Goal: Communication & Community: Answer question/provide support

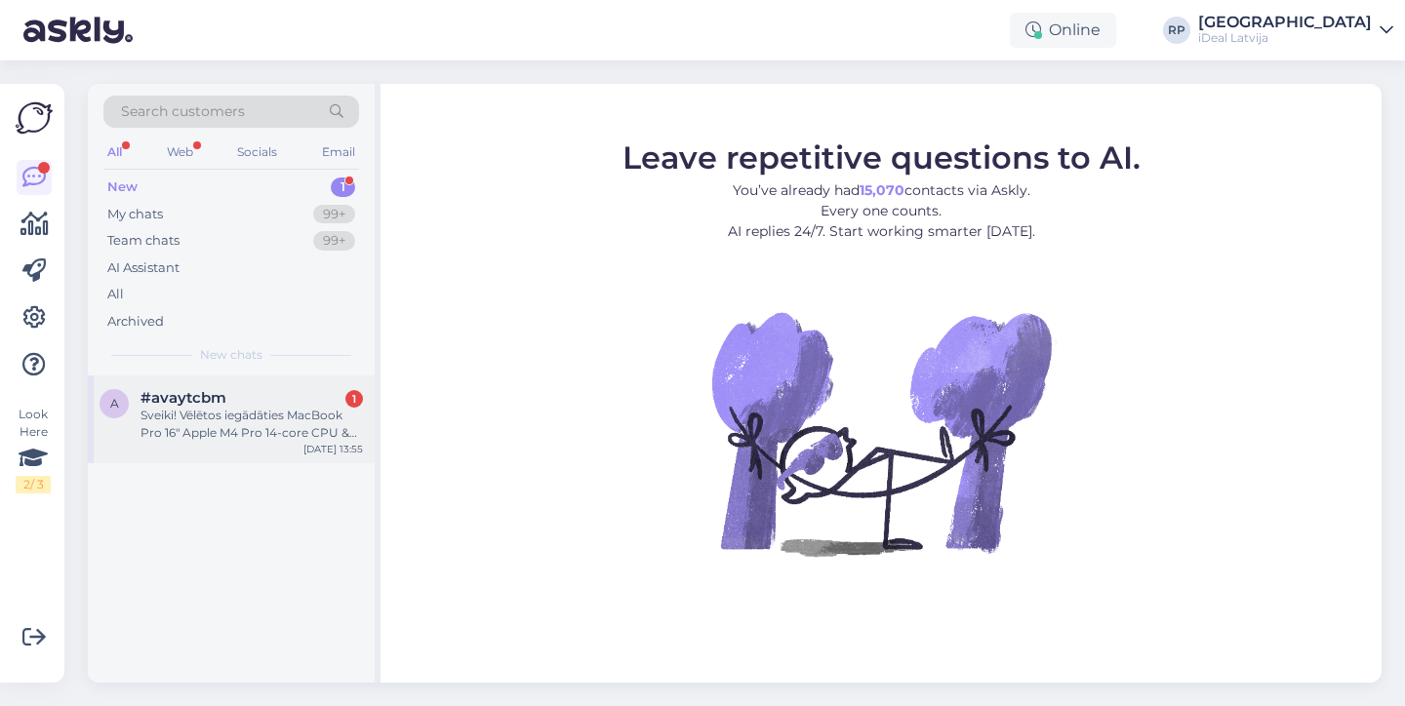
click at [272, 438] on div "Sveiki! Vēlētos iegādāties MacBook Pro 16" Apple M4 Pro 14‑core CPU & 20‑core G…" at bounding box center [251, 424] width 222 height 35
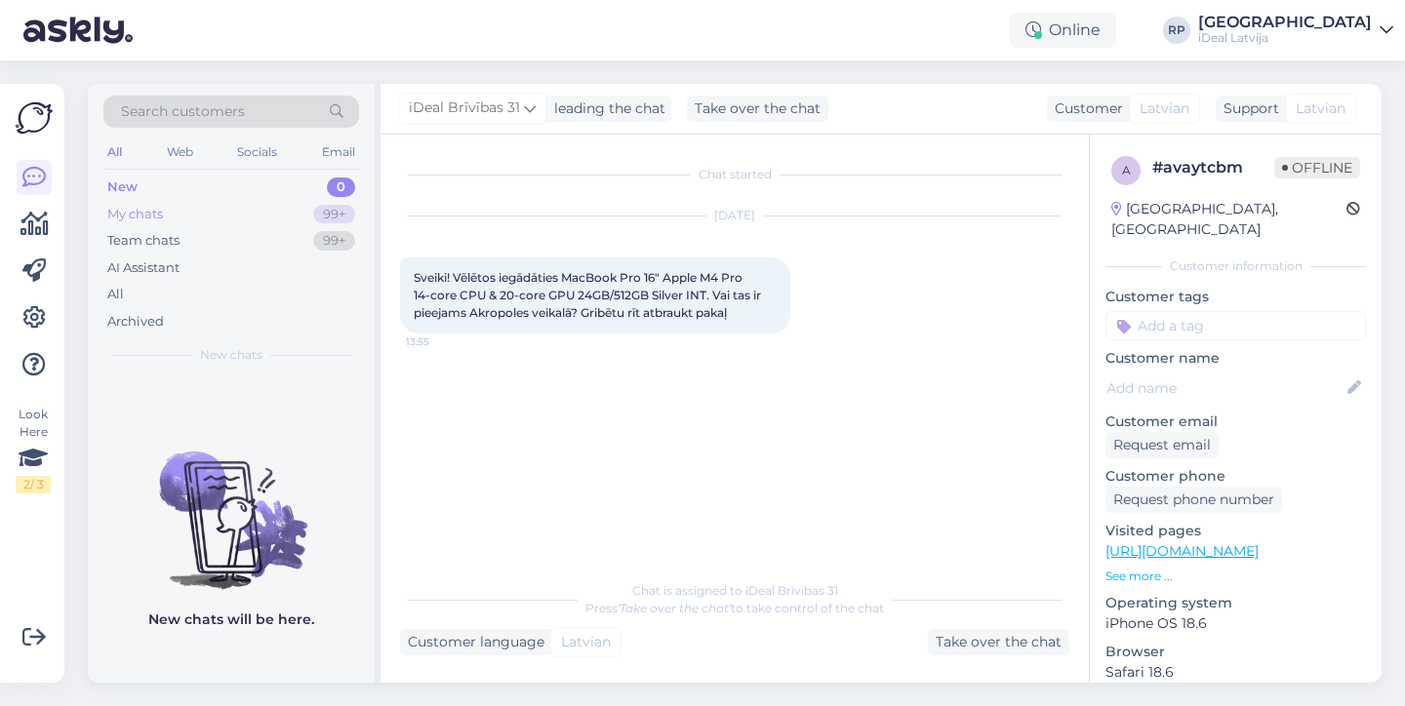
click at [159, 218] on div "My chats" at bounding box center [135, 215] width 56 height 20
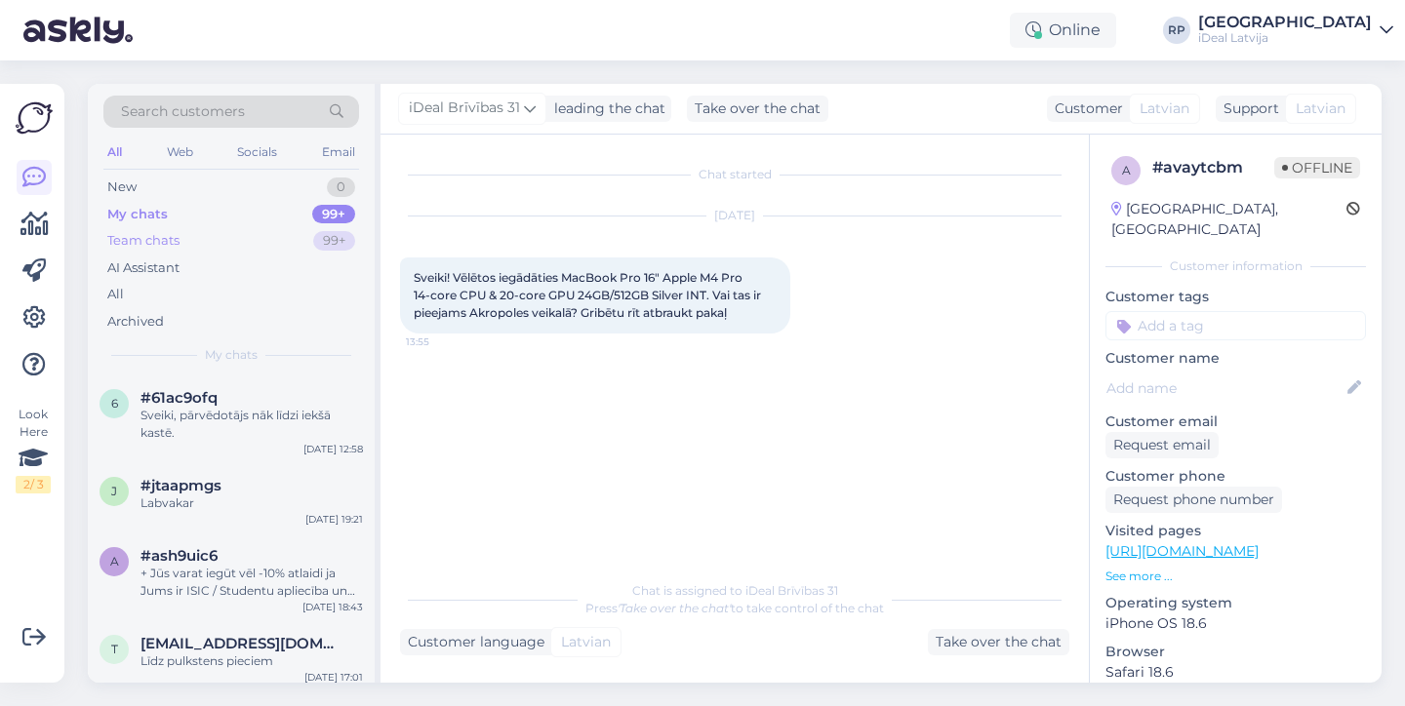
click at [154, 237] on div "Team chats" at bounding box center [143, 241] width 72 height 20
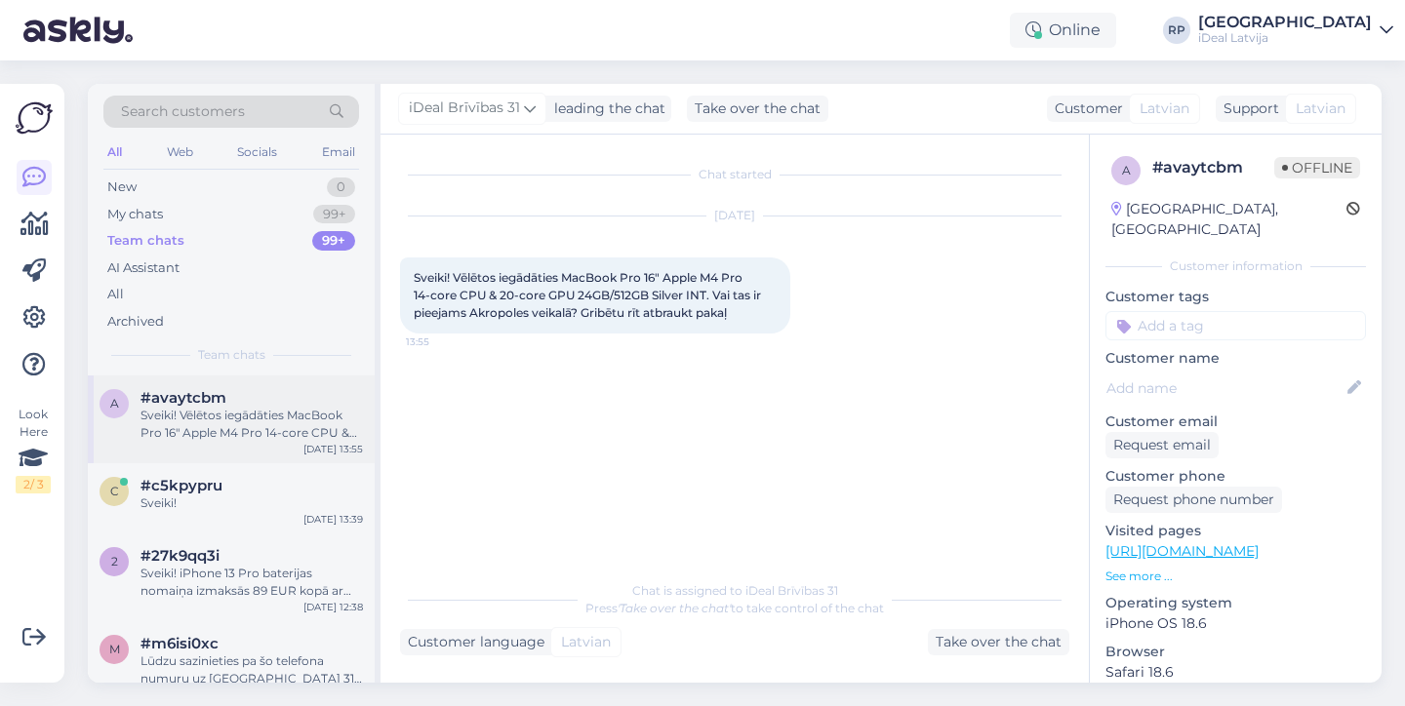
click at [183, 419] on div "Sveiki! Vēlētos iegādāties MacBook Pro 16" Apple M4 Pro 14‑core CPU & 20‑core G…" at bounding box center [251, 424] width 222 height 35
click at [209, 190] on div "New 0" at bounding box center [231, 187] width 256 height 27
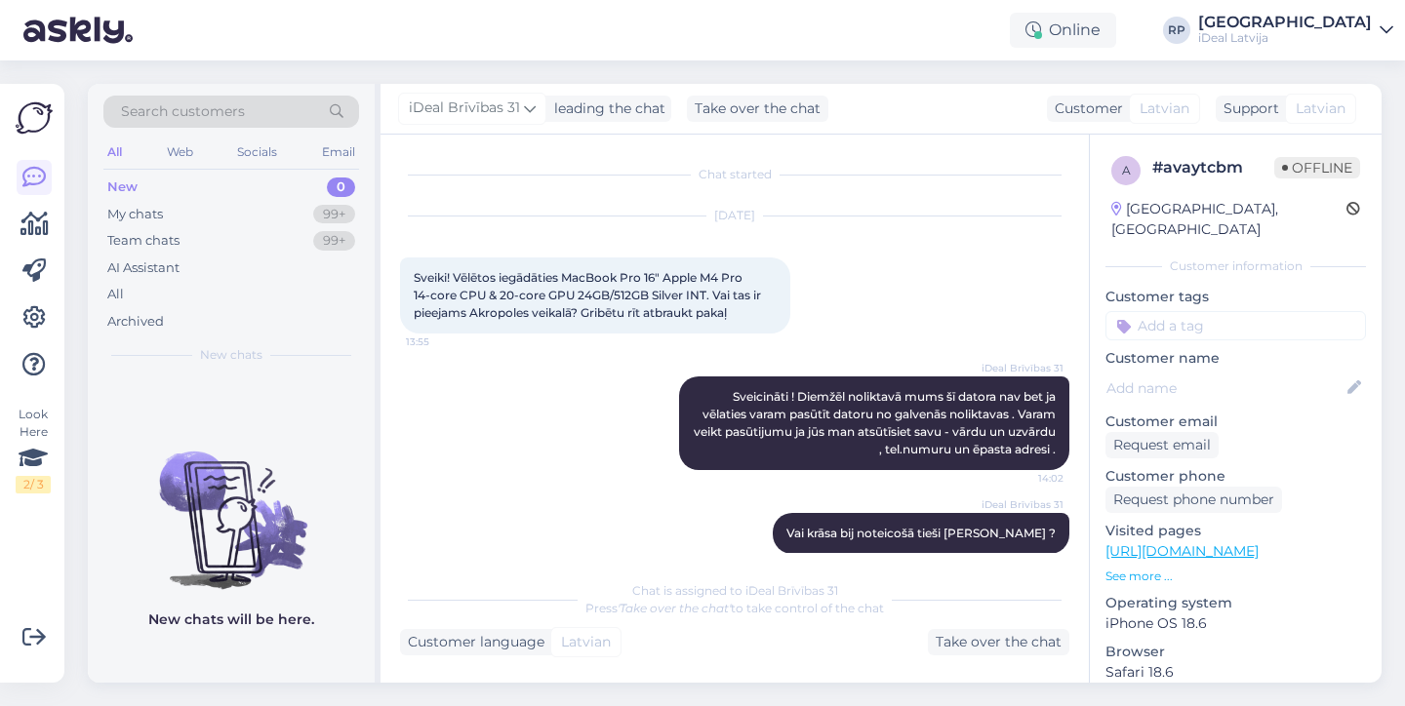
scroll to position [22, 0]
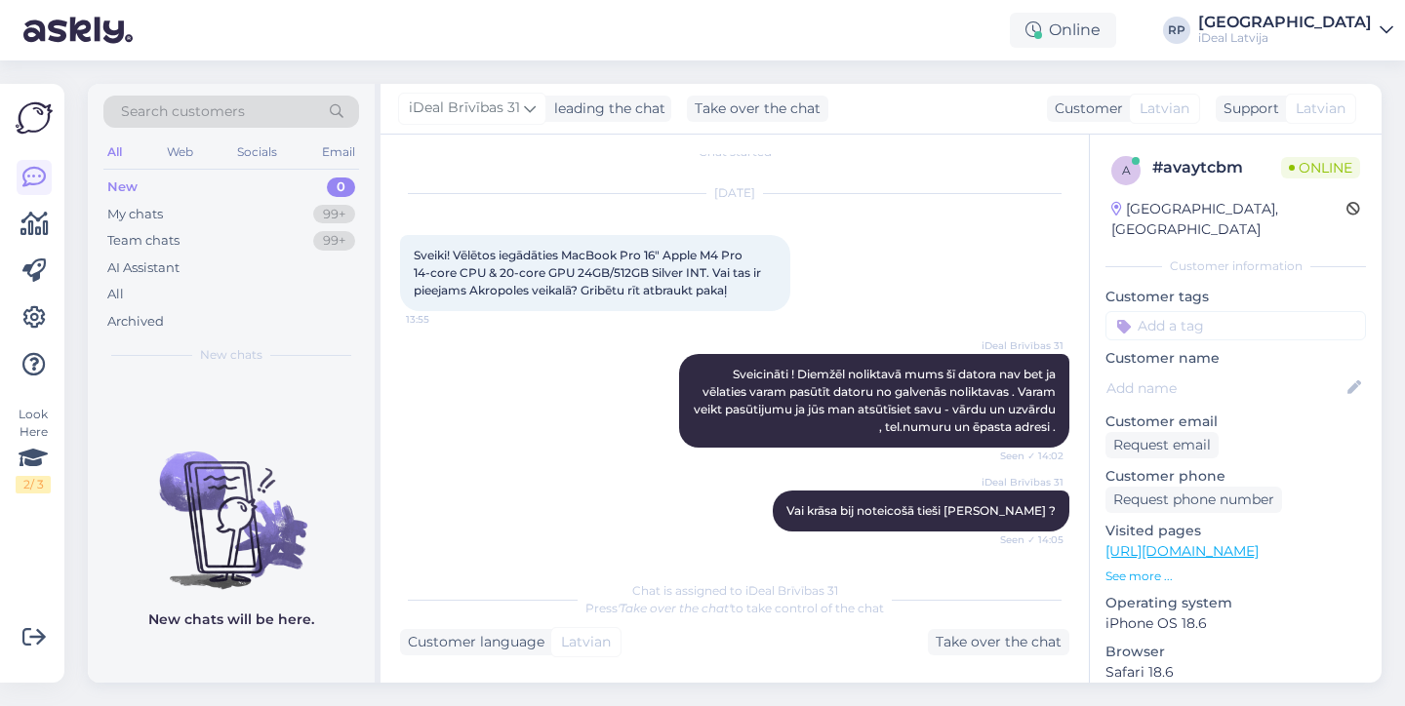
click at [295, 183] on div "New 0" at bounding box center [231, 187] width 256 height 27
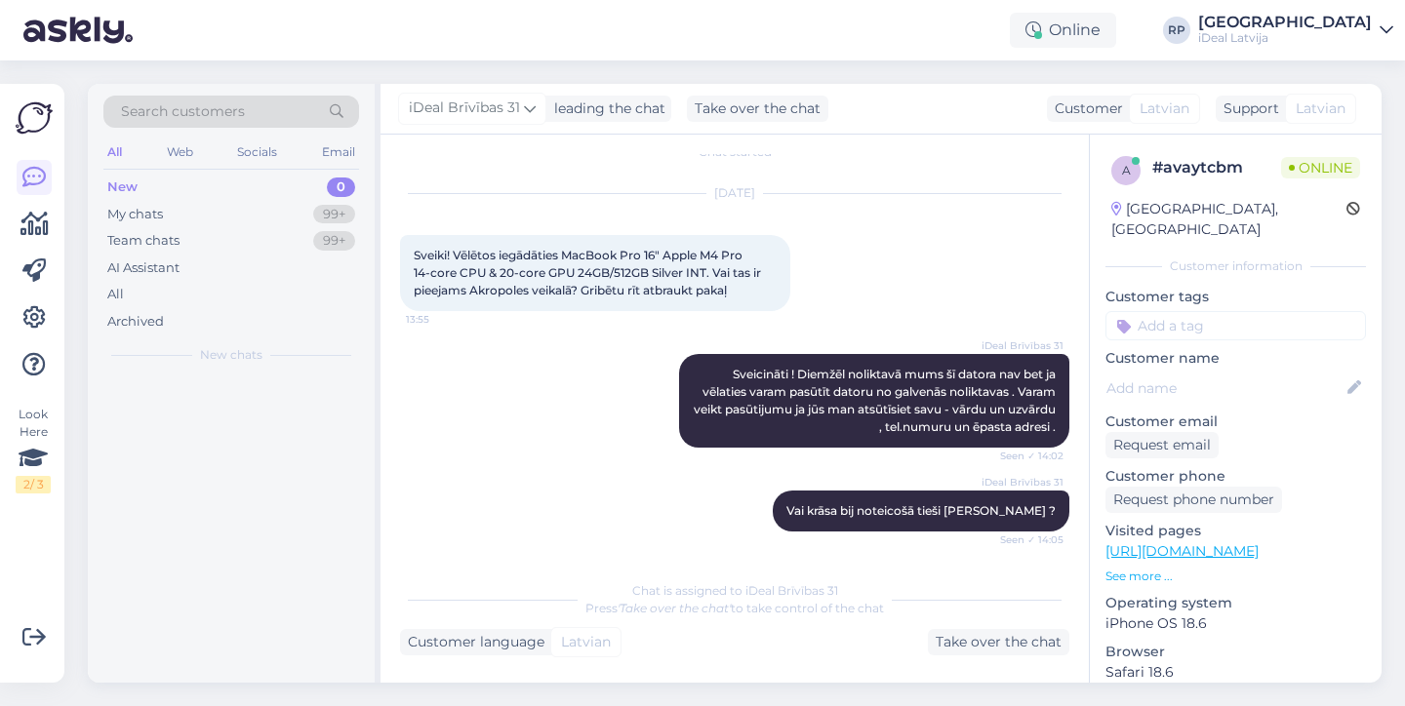
scroll to position [106, 0]
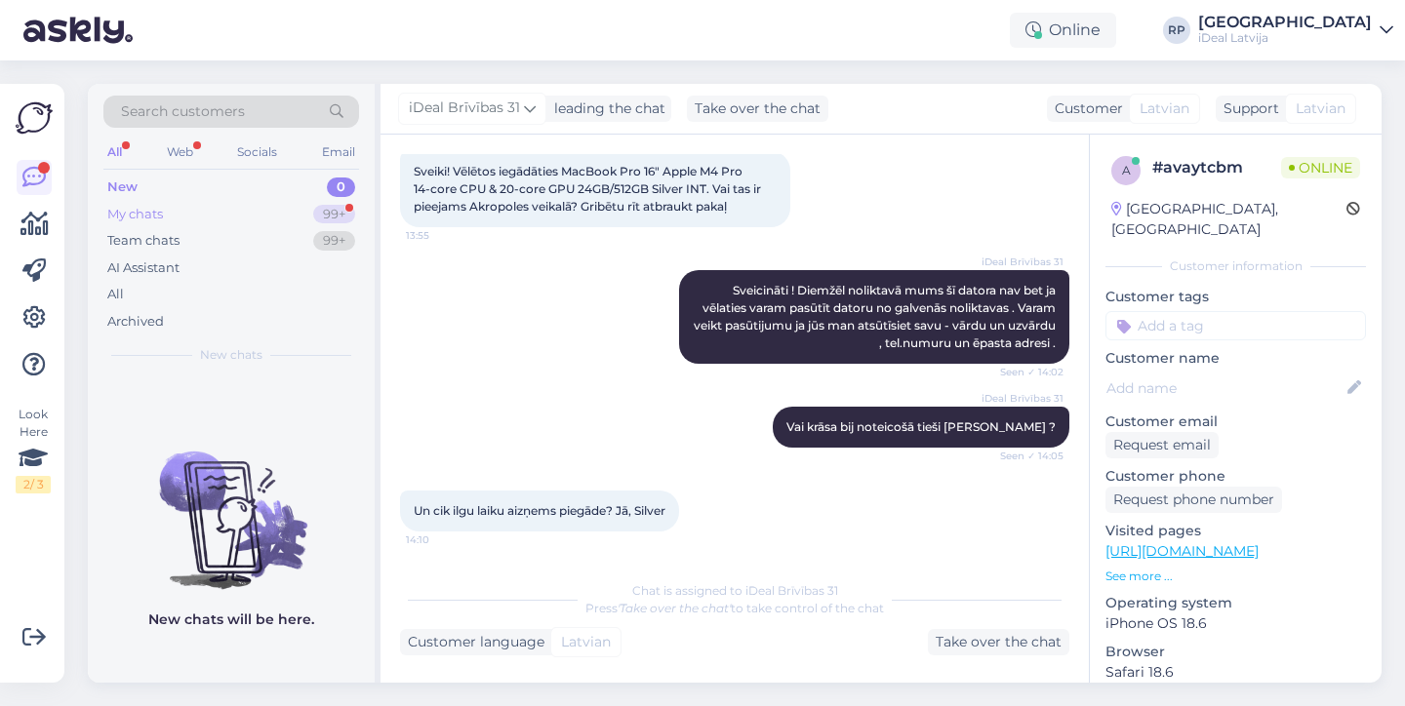
click at [256, 221] on div "My chats 99+" at bounding box center [231, 214] width 256 height 27
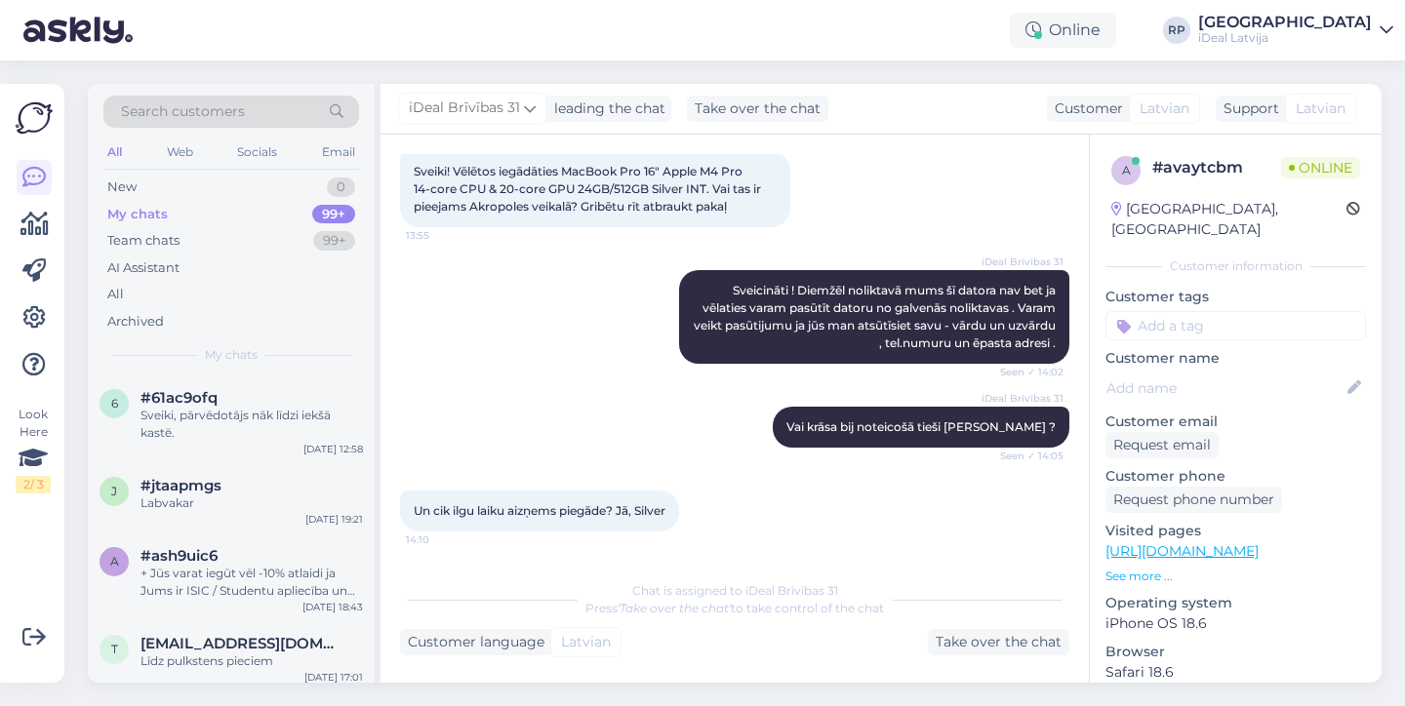
click at [558, 391] on div "iDeal Brīvības 31 Vai krāsa bij noteicošā tieši Silver ? Seen ✓ 14:05" at bounding box center [734, 427] width 669 height 84
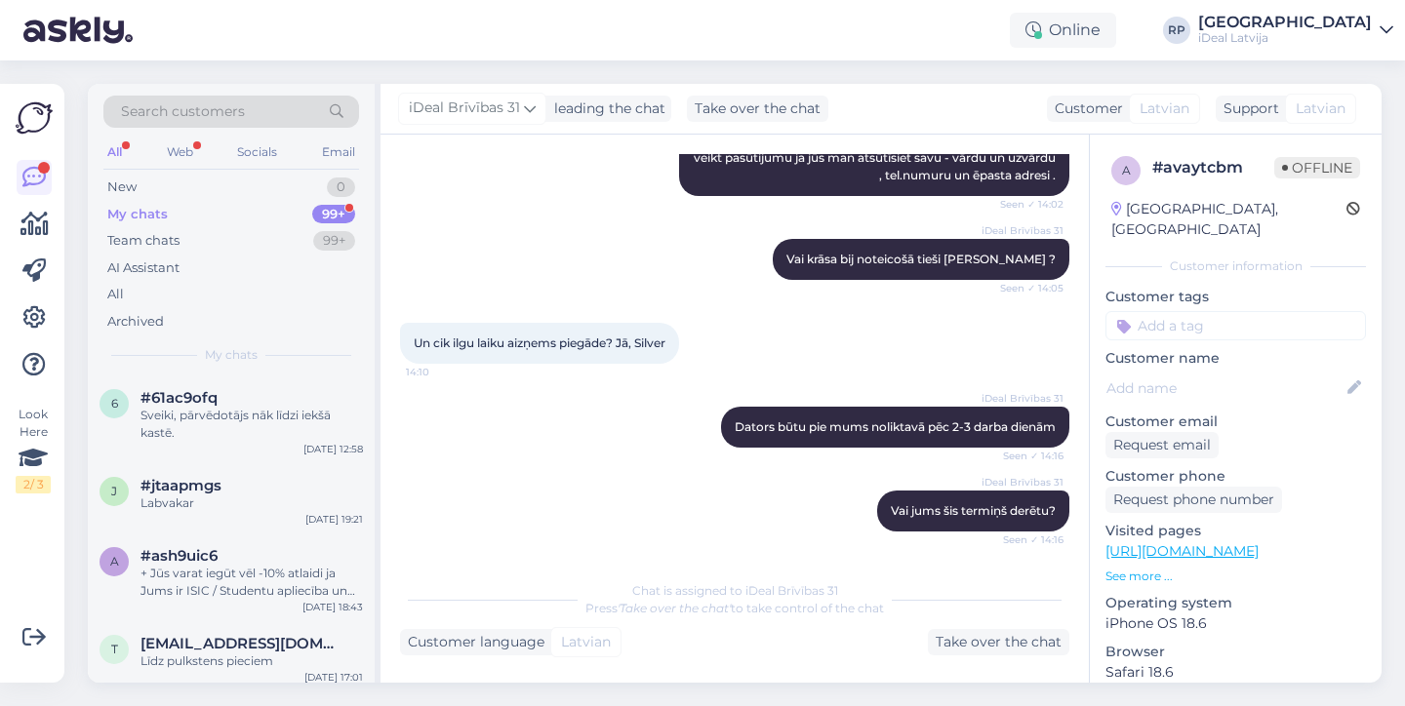
scroll to position [358, 0]
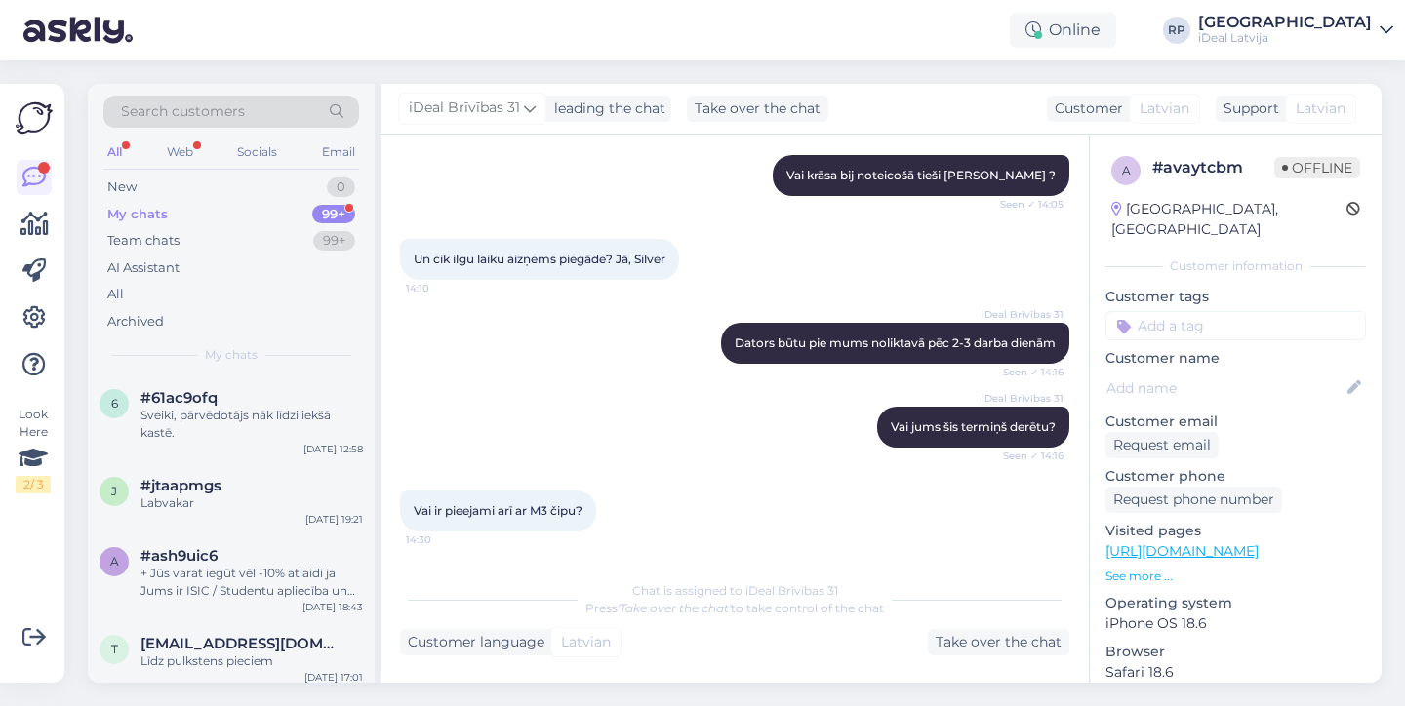
click at [196, 218] on div "My chats 99+" at bounding box center [231, 214] width 256 height 27
click at [187, 411] on div "Sveiki, pārvēdotājs nāk līdzi iekšā kastē." at bounding box center [251, 424] width 222 height 35
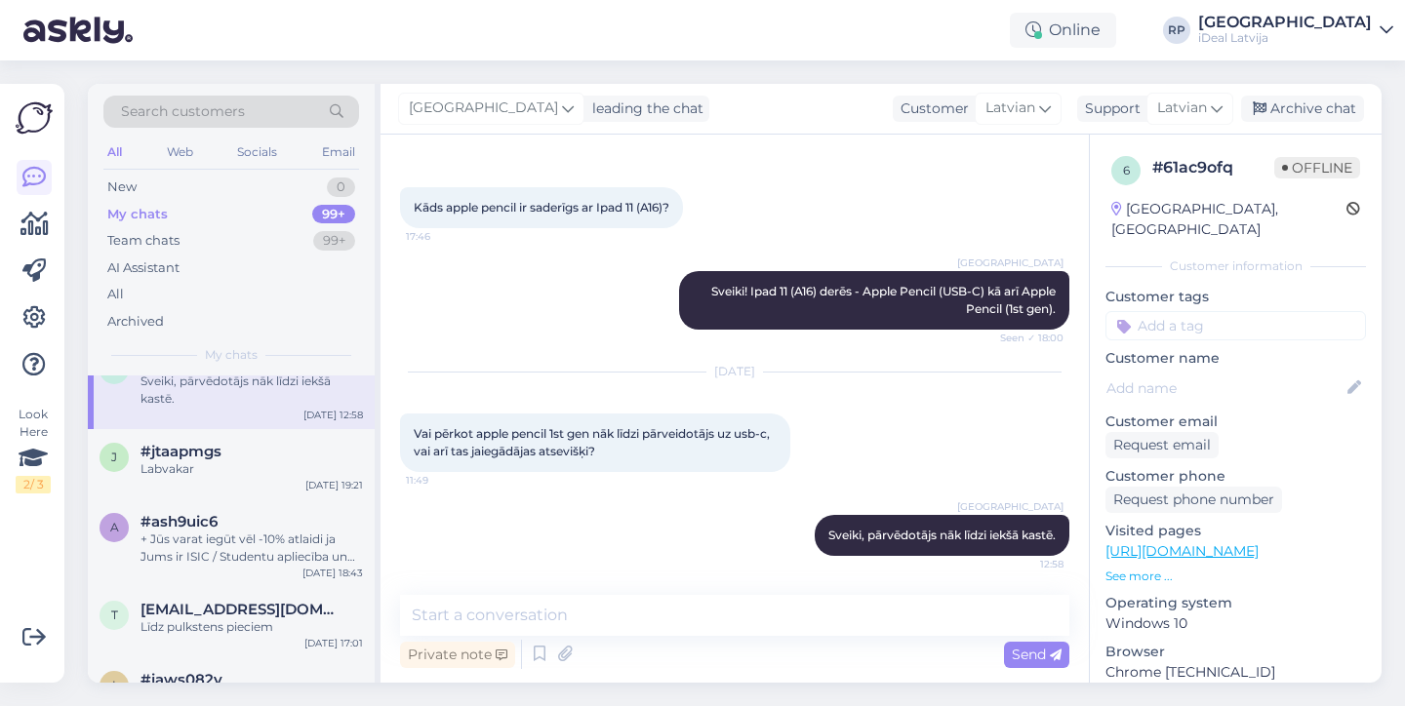
scroll to position [46, 0]
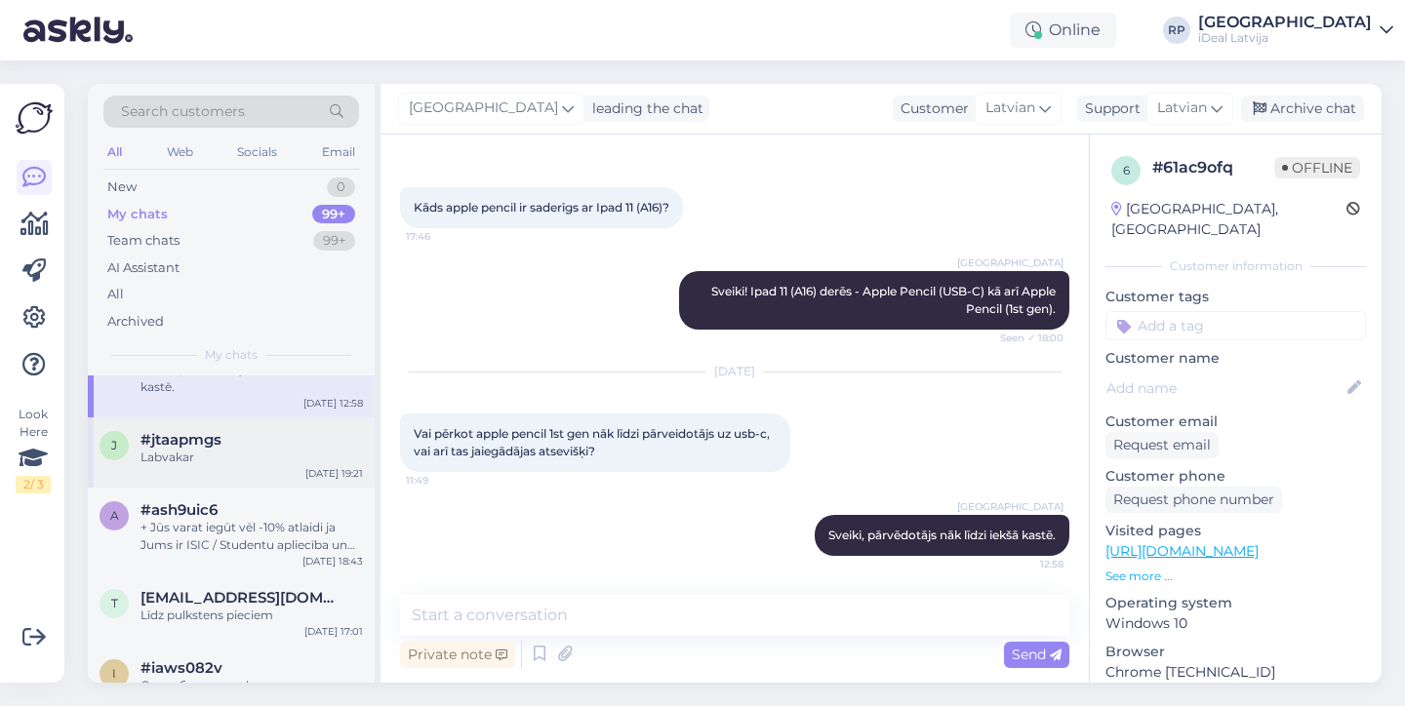
click at [195, 442] on span "#jtaapmgs" at bounding box center [180, 440] width 81 height 18
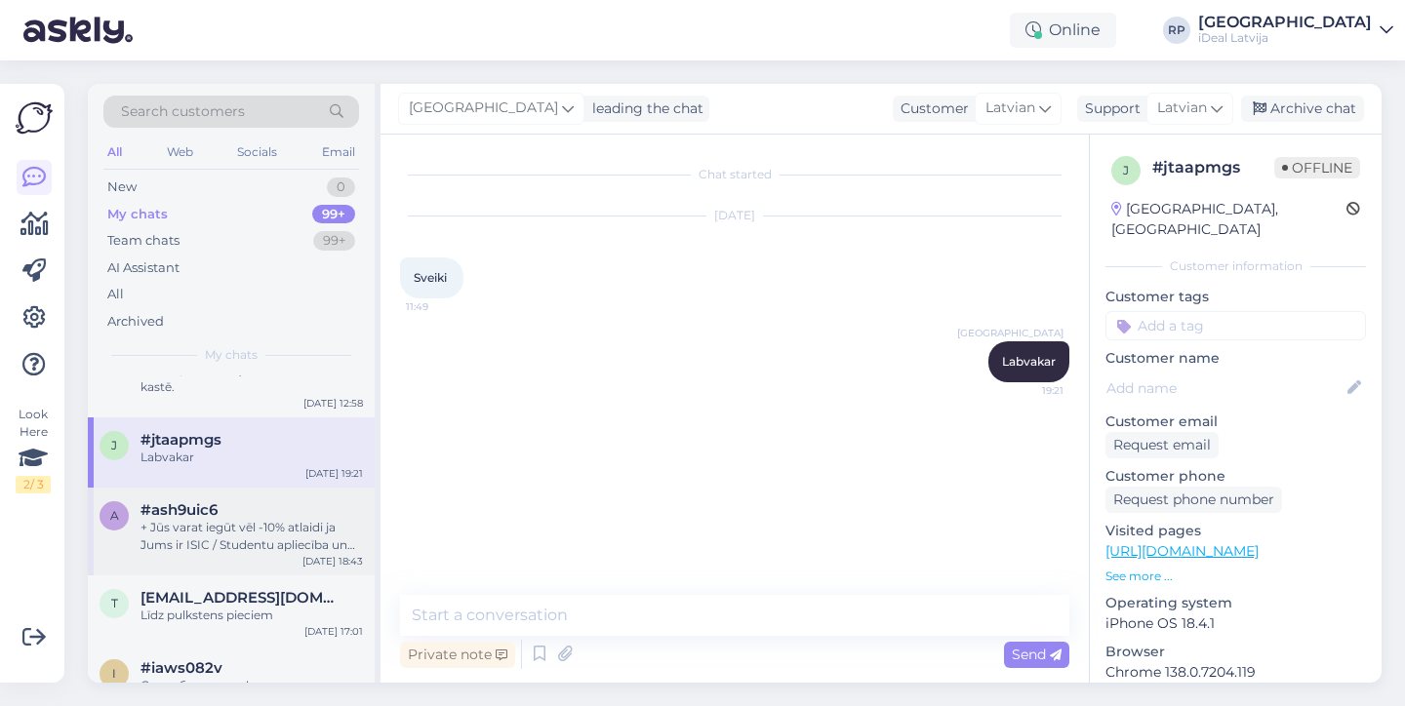
click at [185, 503] on span "#ash9uic6" at bounding box center [178, 510] width 77 height 18
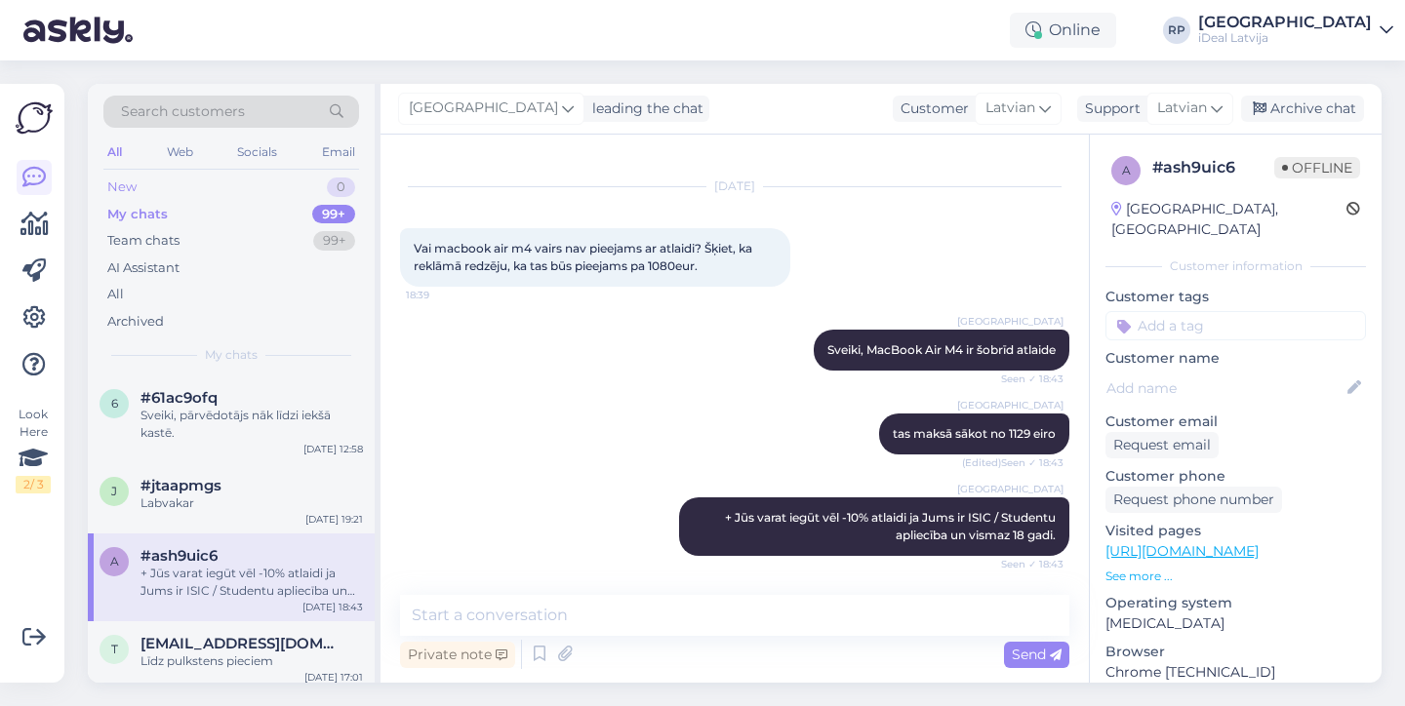
click at [201, 193] on div "New 0" at bounding box center [231, 187] width 256 height 27
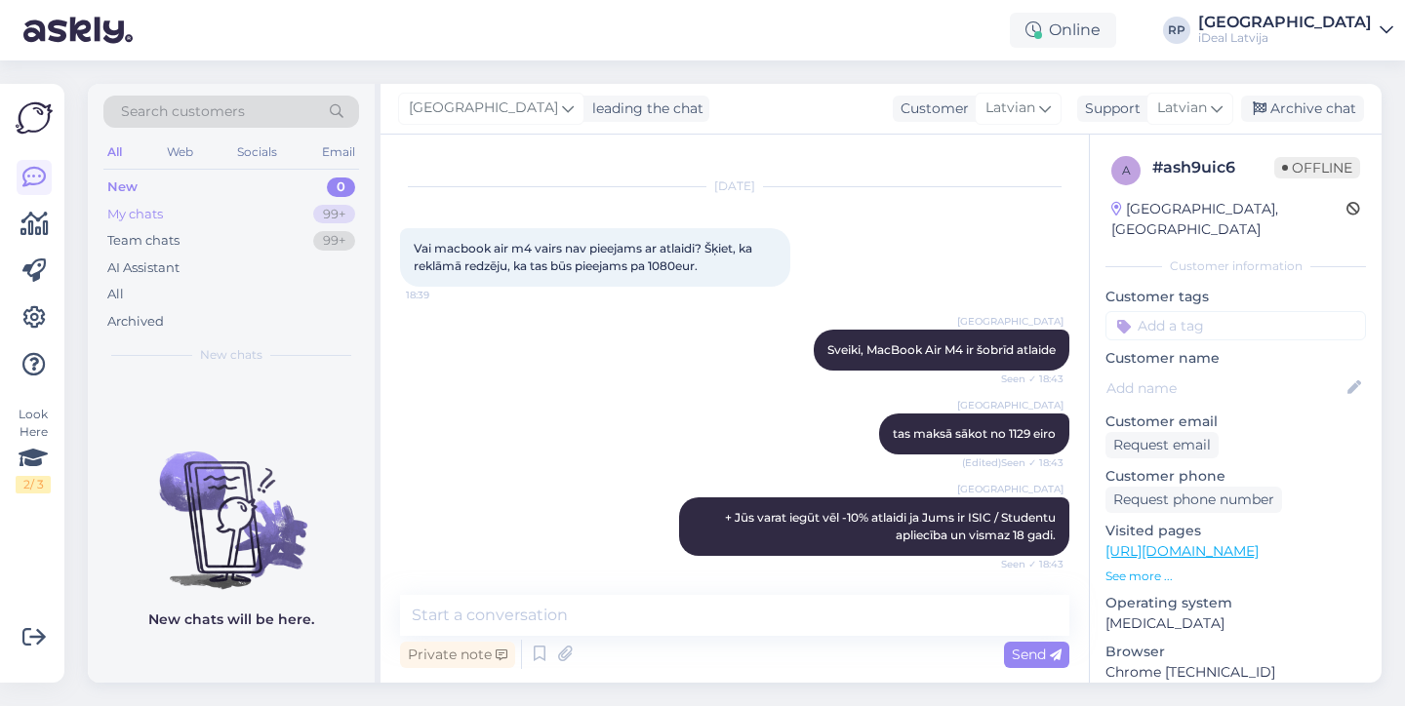
click at [272, 217] on div "My chats 99+" at bounding box center [231, 214] width 256 height 27
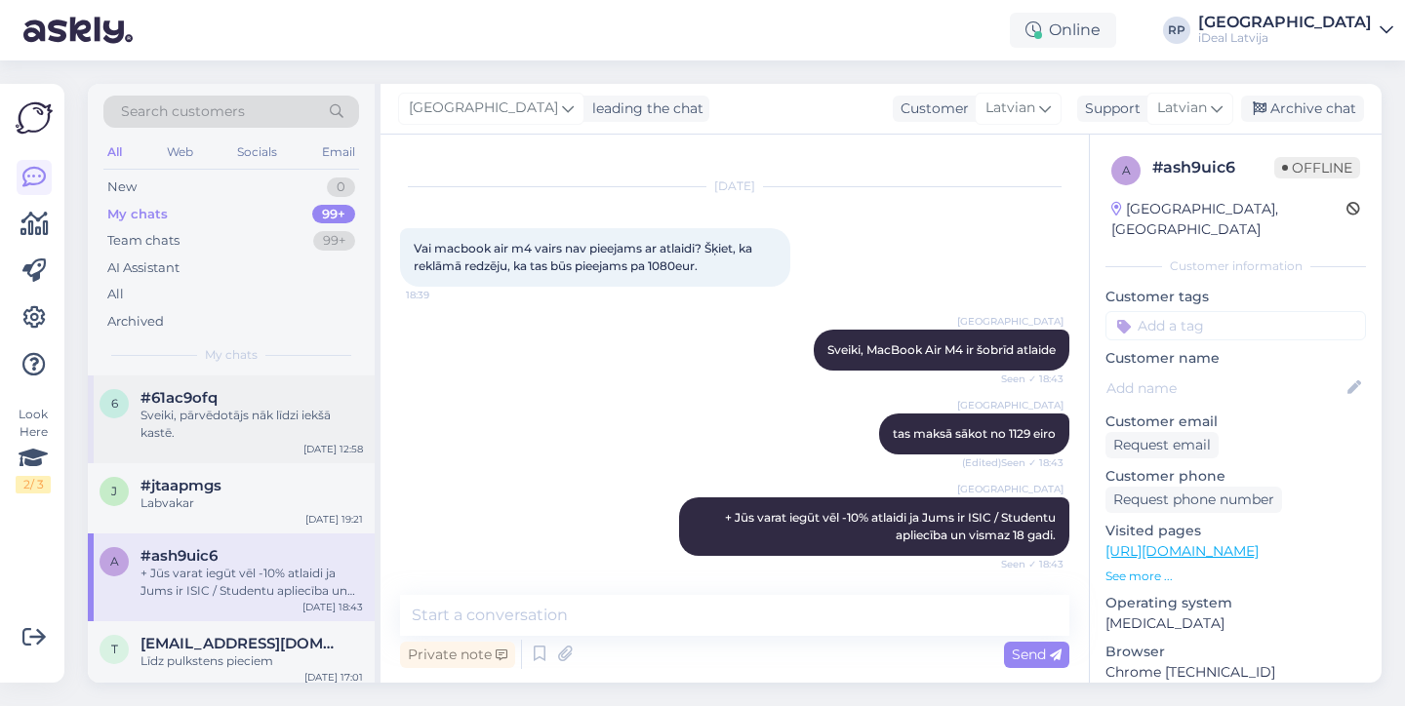
click at [205, 449] on div "6 #61ac9ofq Sveiki, pārvēdotājs nāk līdzi iekšā kastē. [DATE] 12:58" at bounding box center [231, 420] width 287 height 88
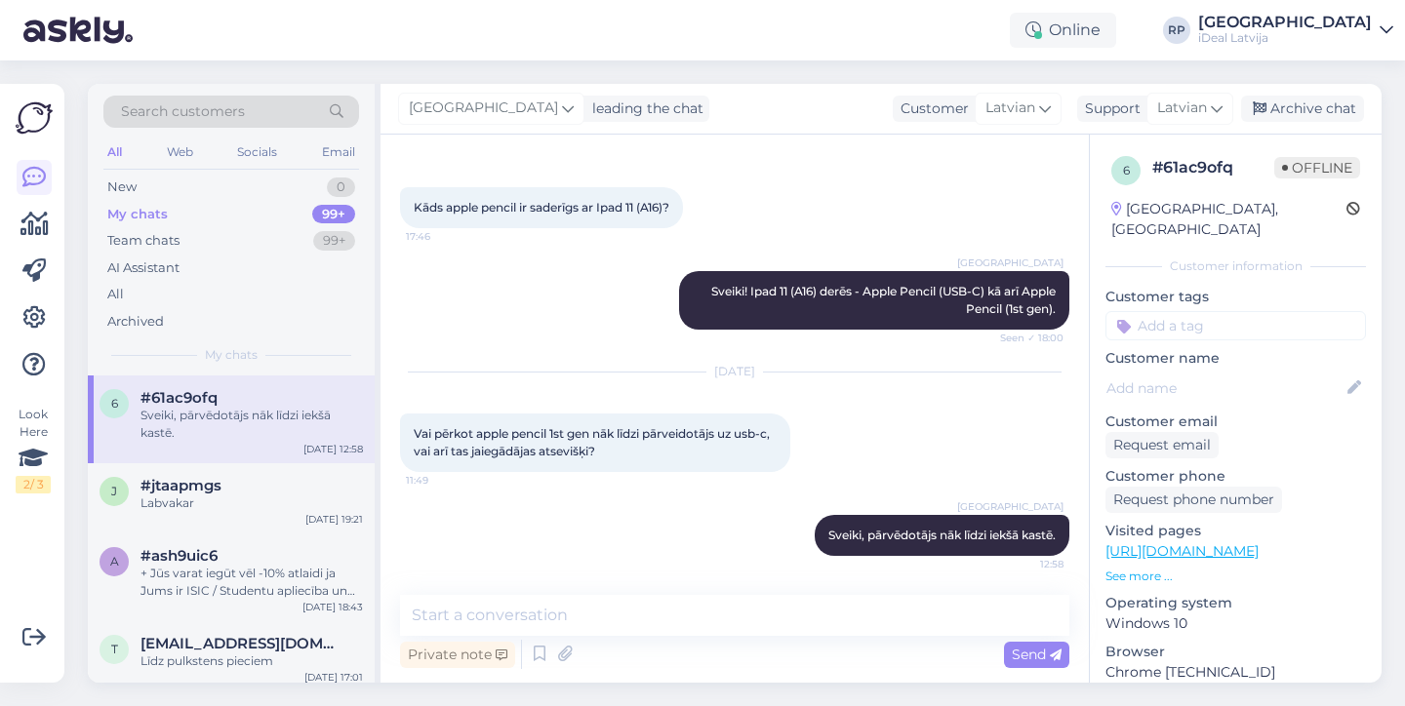
click at [159, 1] on div "Online RP [GEOGRAPHIC_DATA] iDeal [GEOGRAPHIC_DATA]" at bounding box center [702, 30] width 1405 height 60
